Goal: Task Accomplishment & Management: Use online tool/utility

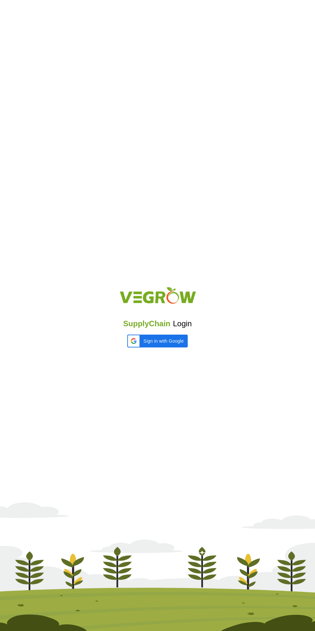
click at [127, 348] on iframe at bounding box center [127, 348] width 0 height 0
click at [170, 333] on div "SupplyChain Login" at bounding box center [157, 315] width 315 height 77
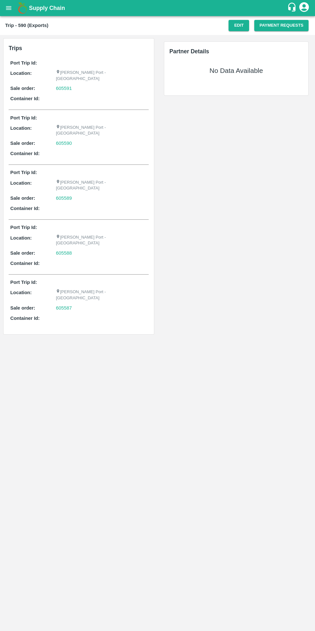
click at [8, 8] on icon "open drawer" at bounding box center [8, 8] width 5 height 4
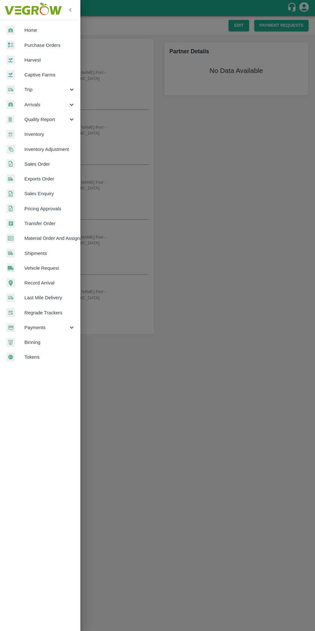
click at [8, 11] on img at bounding box center [33, 10] width 60 height 20
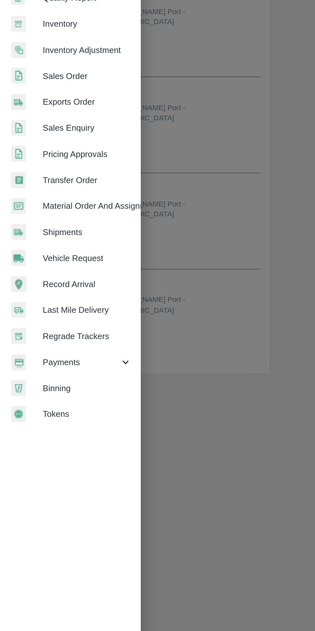
click at [59, 181] on span "Exports Order" at bounding box center [49, 178] width 51 height 7
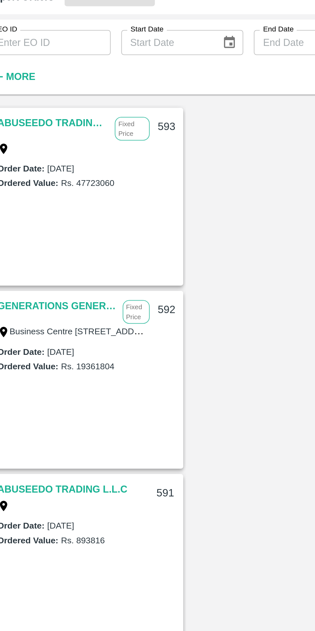
scroll to position [1, 0]
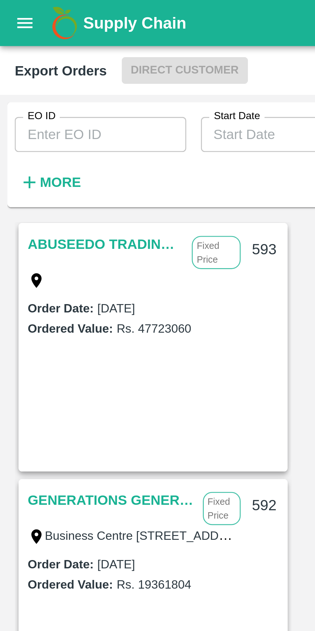
click at [26, 49] on input "EO ID" at bounding box center [35, 47] width 60 height 12
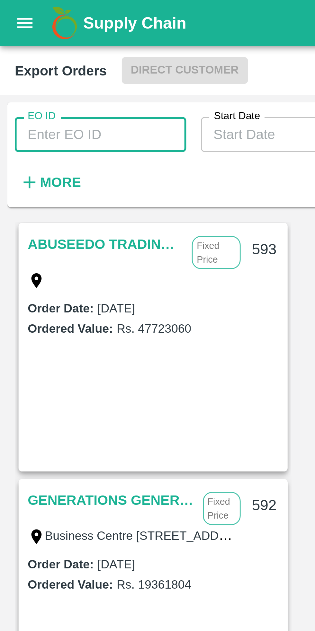
click at [22, 48] on input "EO ID" at bounding box center [35, 47] width 60 height 12
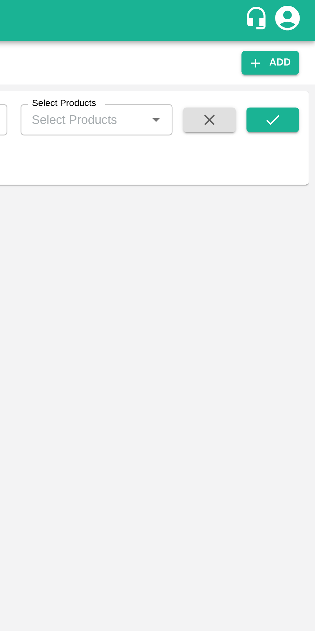
type input "549"
click at [255, 104] on div "ABUSEEDO TRADING L.L.C Fixed Price 593 Order Date : [DATE] Ordered Value: Rs. 4…" at bounding box center [157, 351] width 305 height 549
click at [302, 48] on button "submit" at bounding box center [298, 47] width 21 height 10
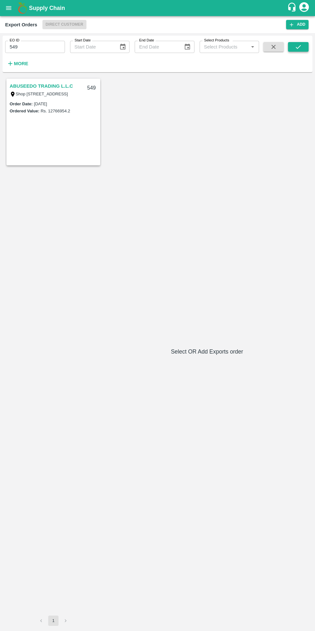
click at [298, 47] on icon "submit" at bounding box center [298, 46] width 7 height 7
click at [34, 88] on link "ABUSEEDO TRADING L.L.C" at bounding box center [41, 86] width 63 height 8
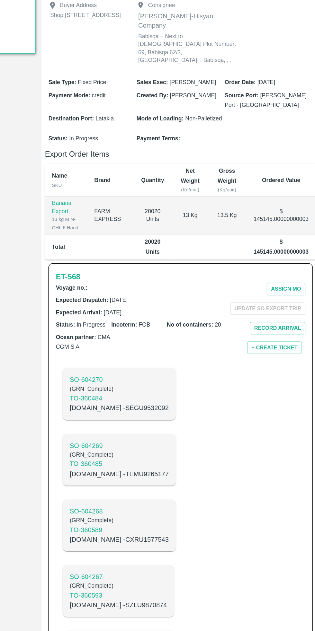
click at [120, 328] on h6 "ET- 568" at bounding box center [124, 330] width 18 height 9
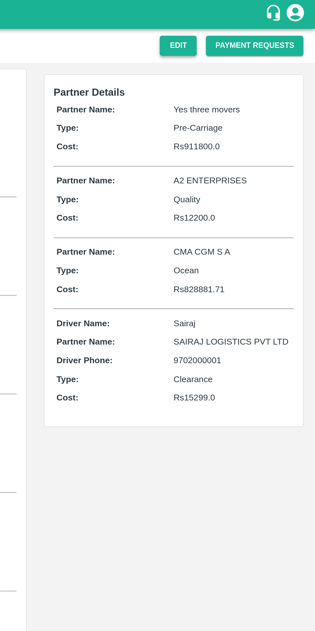
click at [237, 29] on button "Edit" at bounding box center [238, 25] width 21 height 11
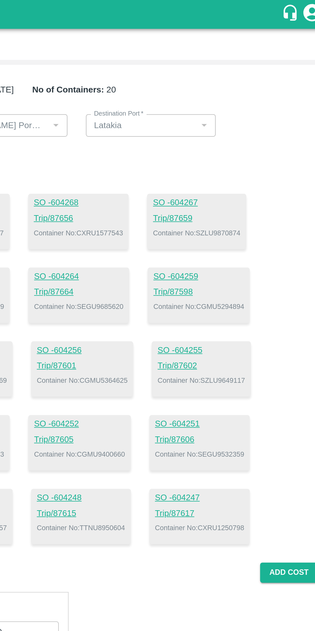
type input "[PERSON_NAME] Port - [GEOGRAPHIC_DATA]"
type input "Latakia"
type input "Yes three movers-, - 97687 26676(Transporter, Other)"
type input "CMA CGM S A"
type input "SAIRAJ LOGISTICS PVT LTD-, -9702000001(Service Provider, Transporter, Other)"
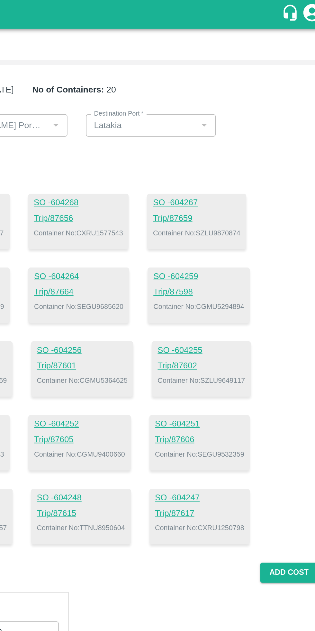
type input "A2 ENTERPRISES-Plot No.16 Devikanandan Apartment, Mahadev Bagh, Near Godavari C…"
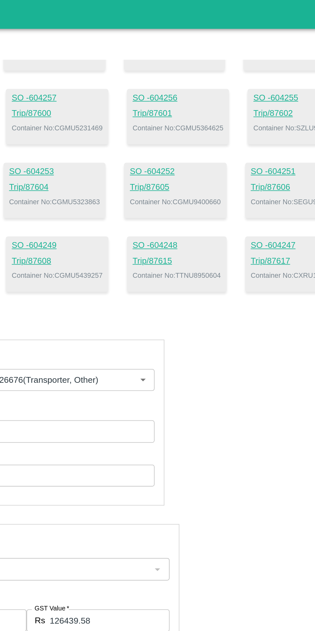
scroll to position [198, 0]
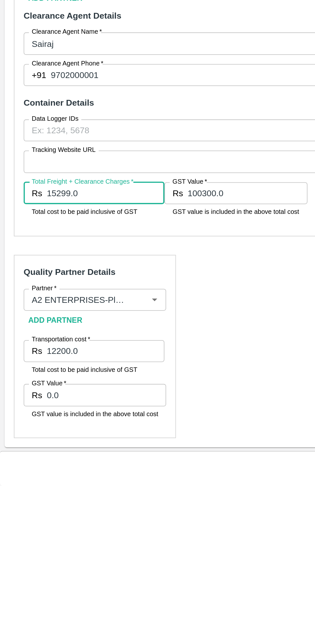
click at [123, 466] on input "100300.0" at bounding box center [137, 468] width 66 height 12
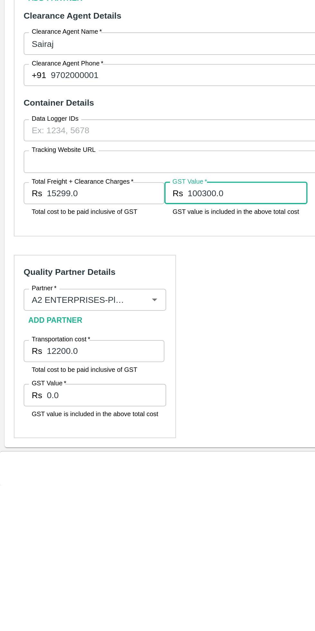
paste input "5299"
type input "15299.0"
click at [58, 469] on input "15299.0" at bounding box center [59, 468] width 66 height 12
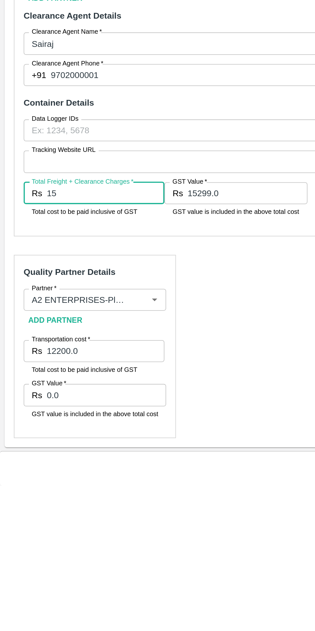
type input "1"
type input "100300.00"
click at [120, 467] on input "15299.0" at bounding box center [137, 468] width 66 height 12
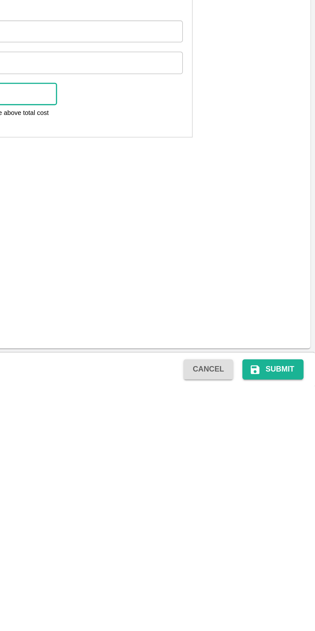
scroll to position [0, 0]
type input "15299.00"
click at [297, 624] on button "Submit" at bounding box center [291, 621] width 34 height 11
